Goal: Task Accomplishment & Management: Manage account settings

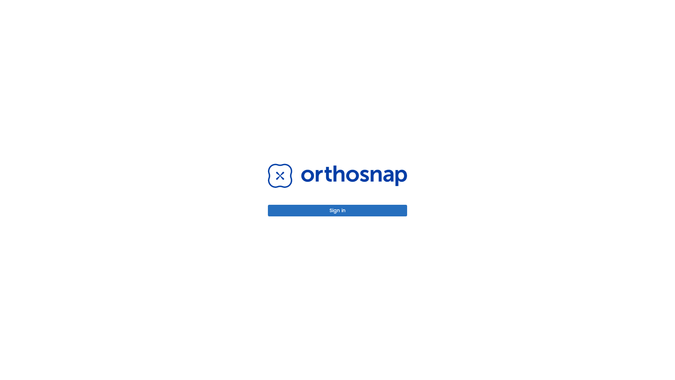
click at [337, 210] on button "Sign in" at bounding box center [337, 211] width 139 height 12
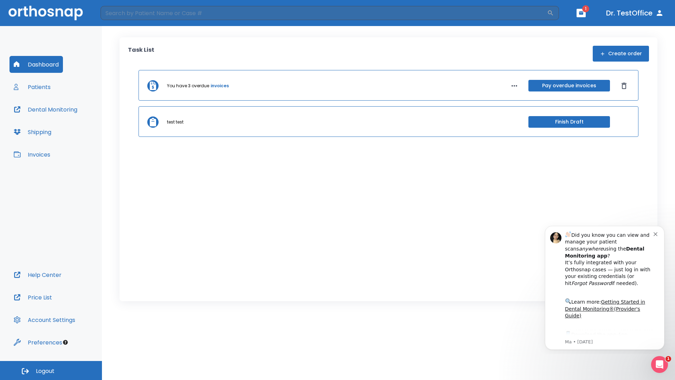
click at [51, 370] on span "Logout" at bounding box center [45, 371] width 19 height 8
